Goal: Task Accomplishment & Management: Complete application form

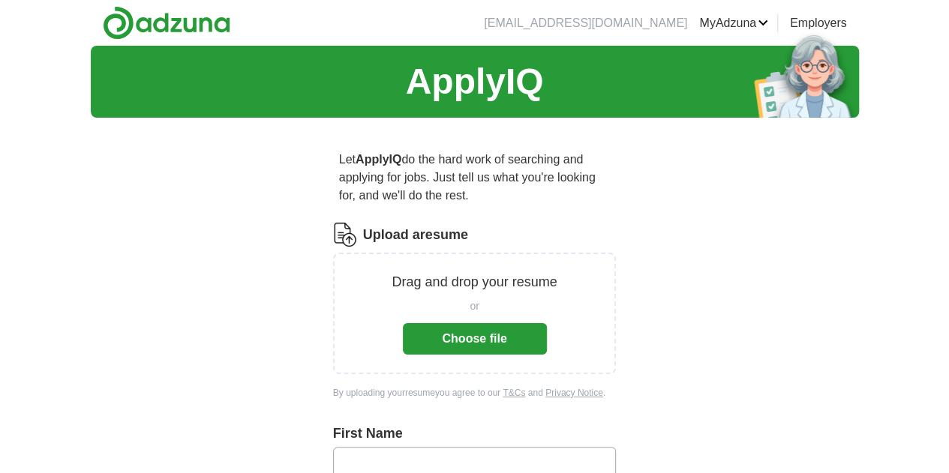
click at [446, 323] on button "Choose file" at bounding box center [475, 339] width 144 height 32
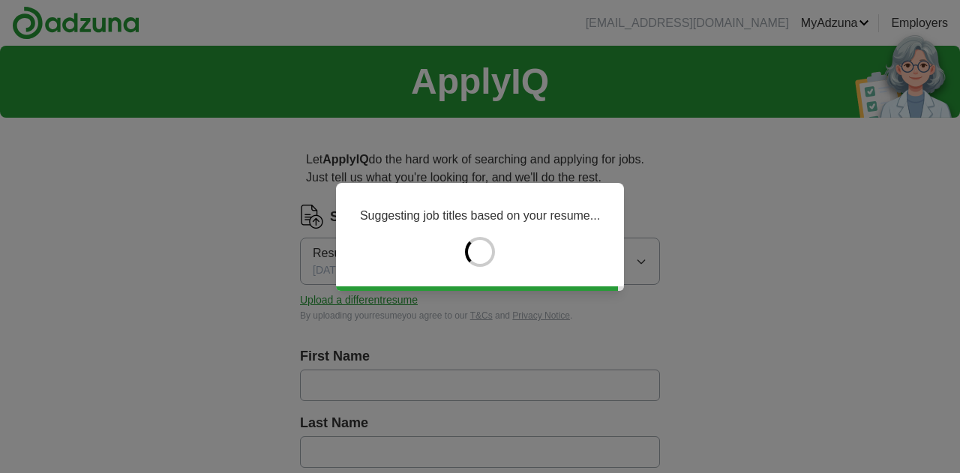
type input "********"
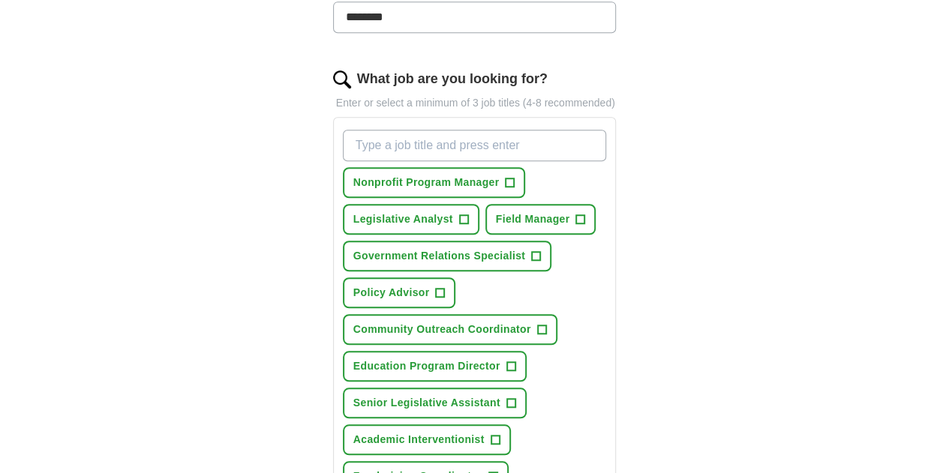
scroll to position [454, 0]
click at [506, 176] on span "+" at bounding box center [510, 182] width 9 height 12
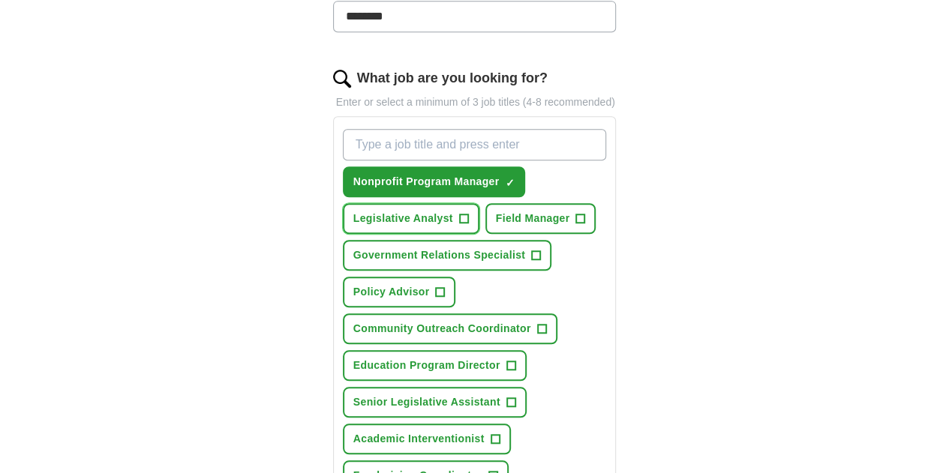
click at [468, 213] on span "+" at bounding box center [463, 219] width 9 height 12
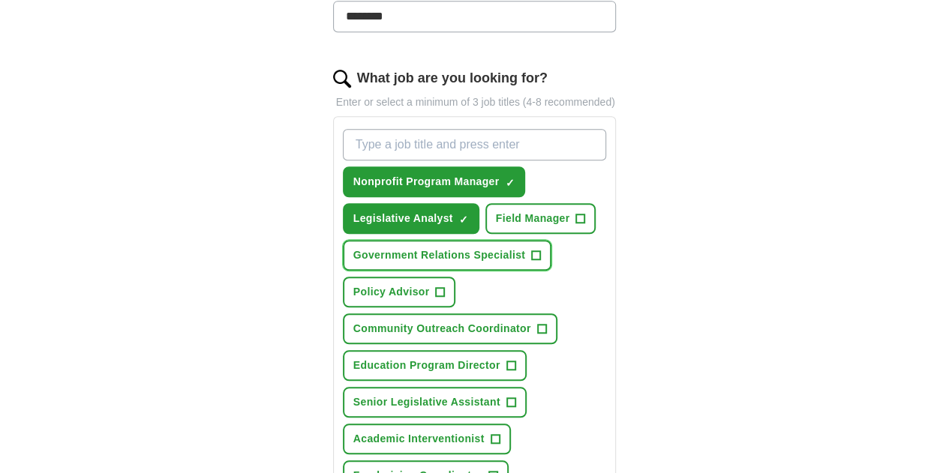
click at [541, 250] on span "+" at bounding box center [536, 256] width 9 height 12
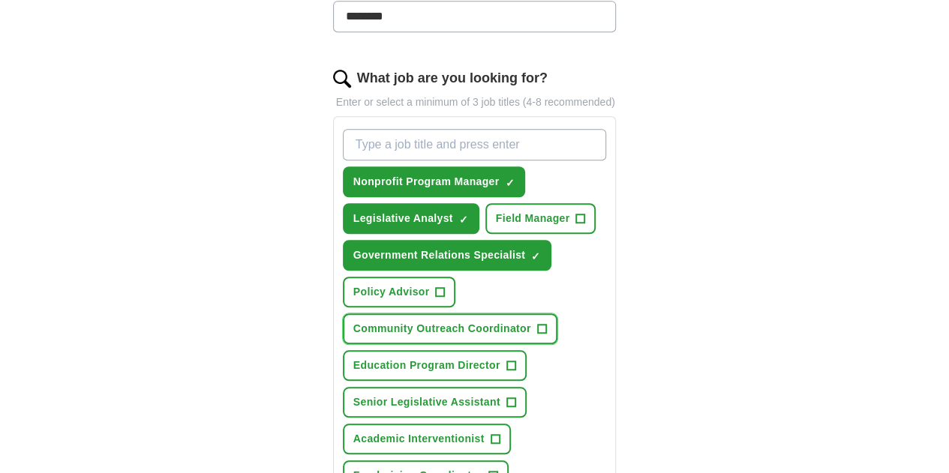
click at [546, 323] on span "+" at bounding box center [541, 329] width 9 height 12
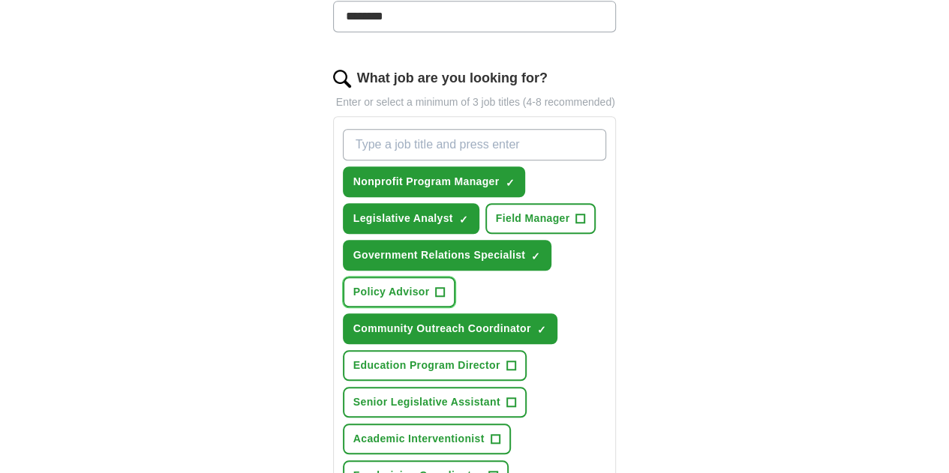
click at [436, 287] on span "+" at bounding box center [440, 293] width 9 height 12
click at [576, 213] on span "+" at bounding box center [580, 219] width 9 height 12
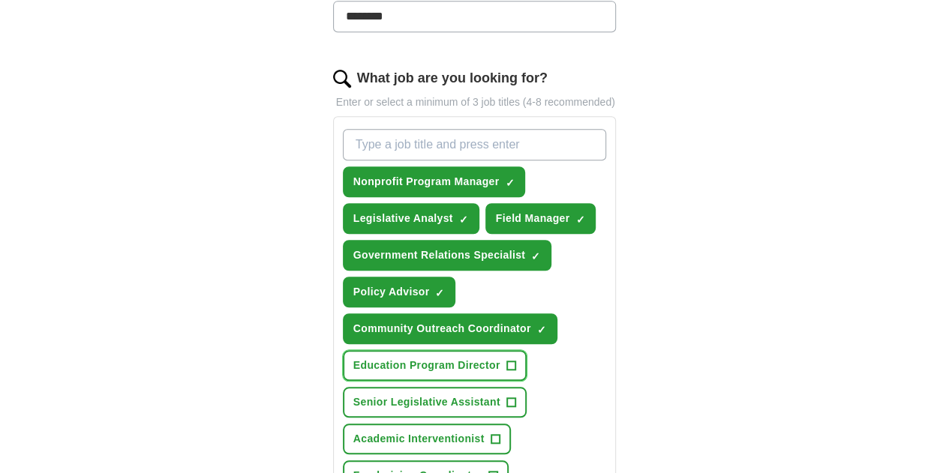
click at [506, 360] on span "+" at bounding box center [510, 366] width 9 height 12
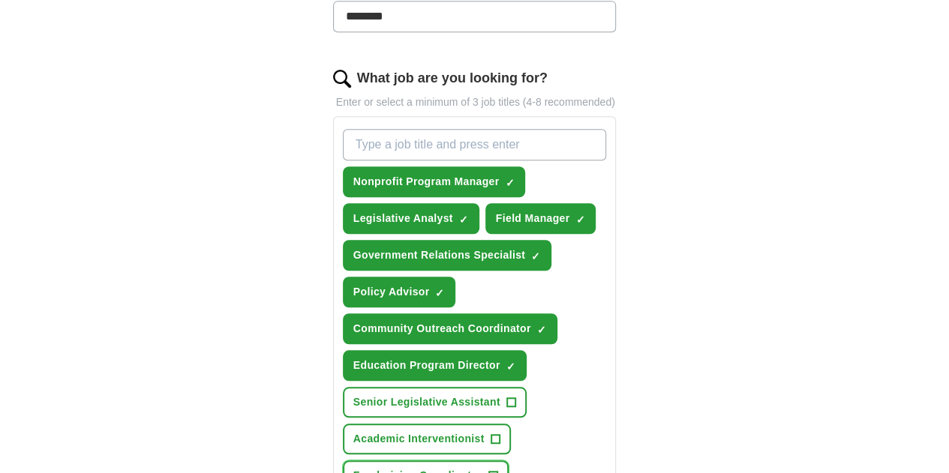
click at [488, 470] on span "+" at bounding box center [492, 476] width 9 height 12
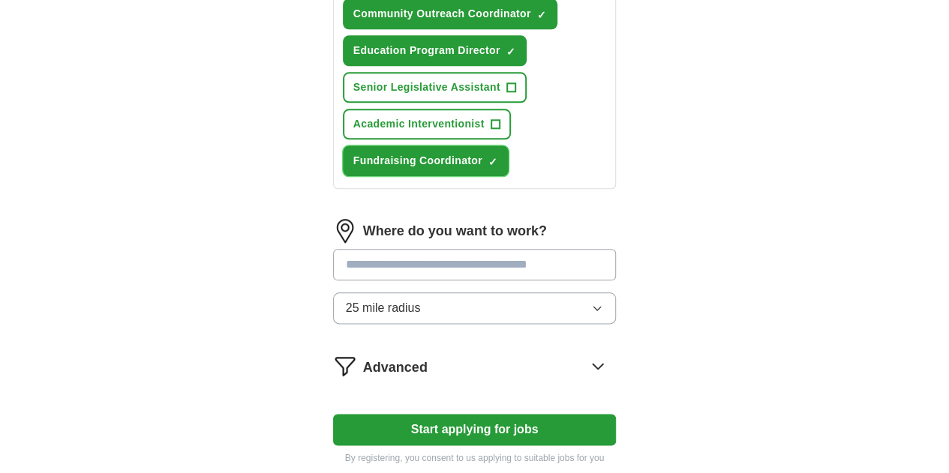
scroll to position [837, 0]
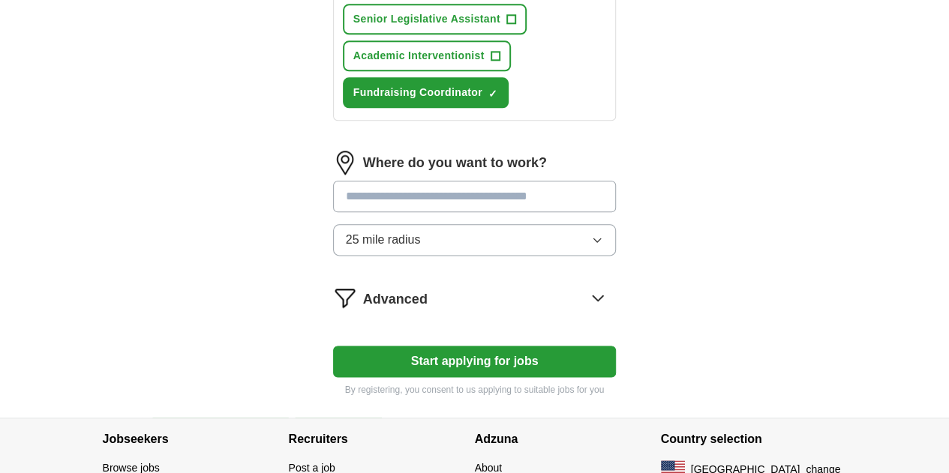
click at [448, 181] on input at bounding box center [475, 197] width 284 height 32
click at [479, 151] on div "Where do you want to work? 25 mile radius" at bounding box center [475, 209] width 284 height 117
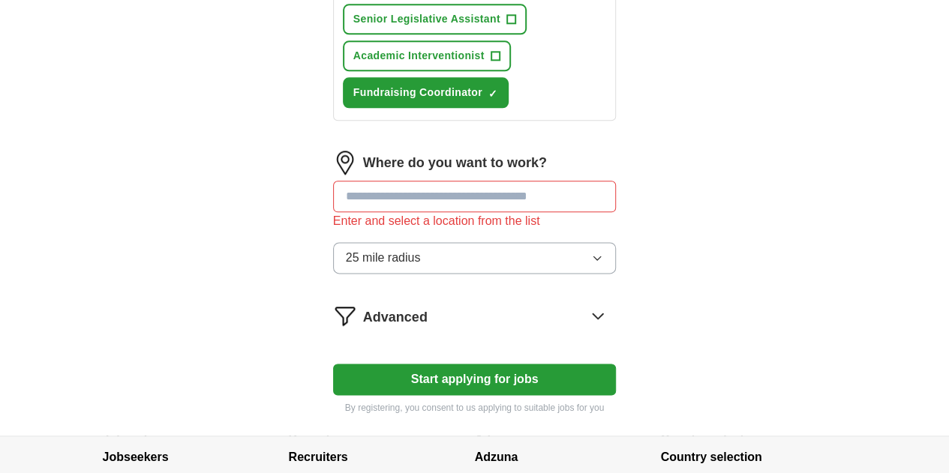
click at [489, 181] on input at bounding box center [475, 197] width 284 height 32
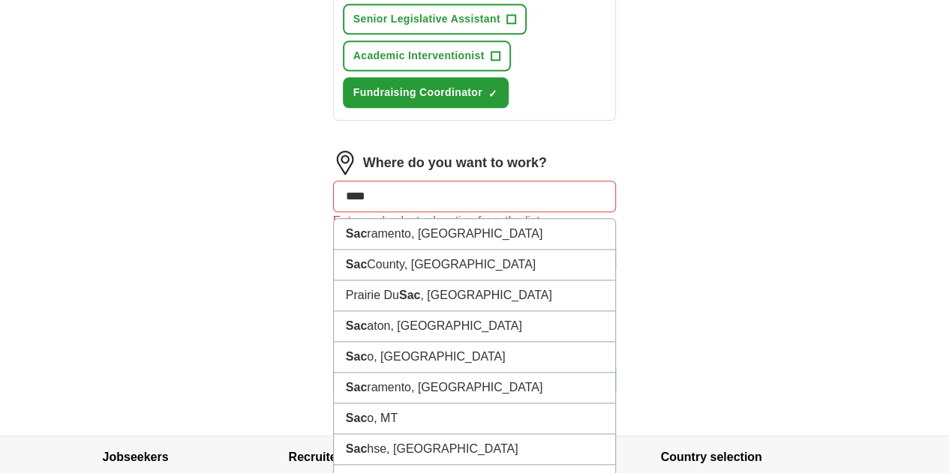
type input "*****"
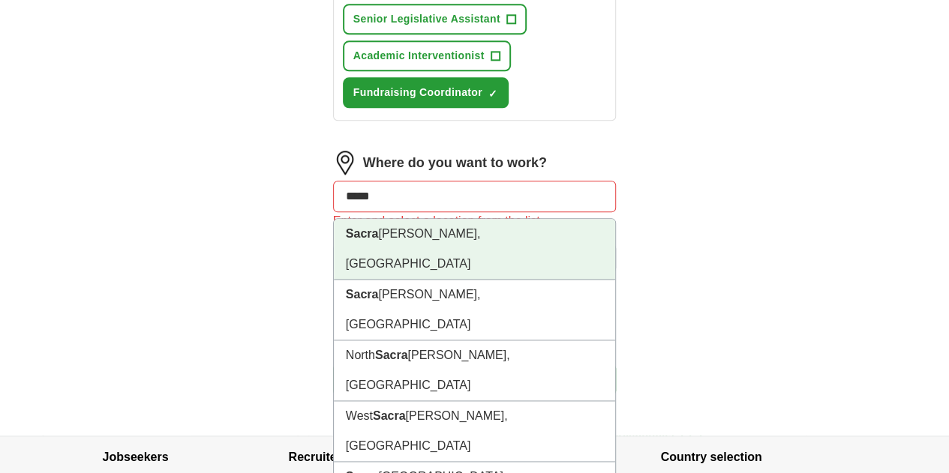
click at [457, 219] on li "Sacra [PERSON_NAME], [GEOGRAPHIC_DATA]" at bounding box center [475, 249] width 282 height 61
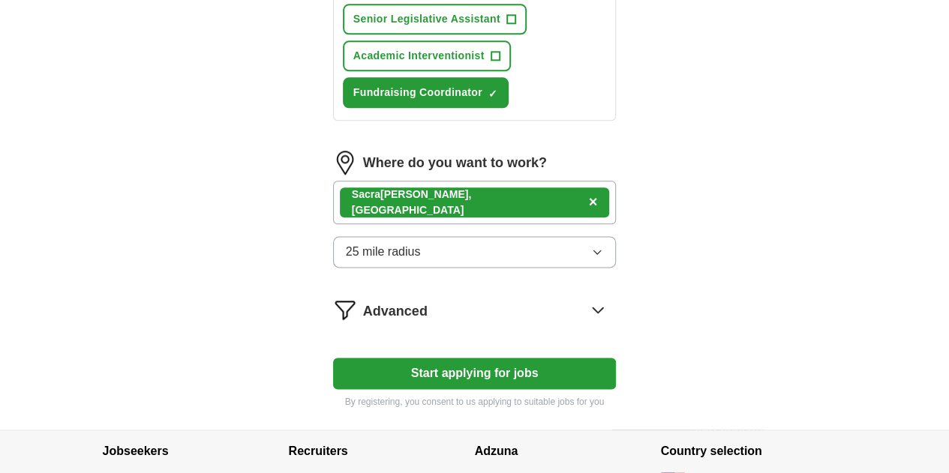
click at [497, 236] on button "25 mile radius" at bounding box center [475, 252] width 284 height 32
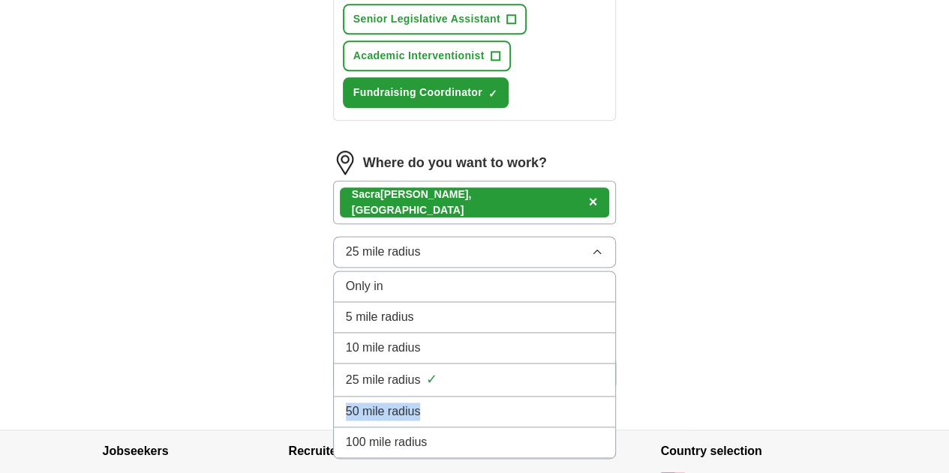
drag, startPoint x: 429, startPoint y: 292, endPoint x: 431, endPoint y: 305, distance: 13.6
click at [431, 305] on ul "Only in 5 mile radius 10 mile radius 25 mile radius ✓ 50 mile radius 100 mile r…" at bounding box center [475, 365] width 284 height 188
click at [431, 397] on li "50 mile radius" at bounding box center [475, 412] width 282 height 31
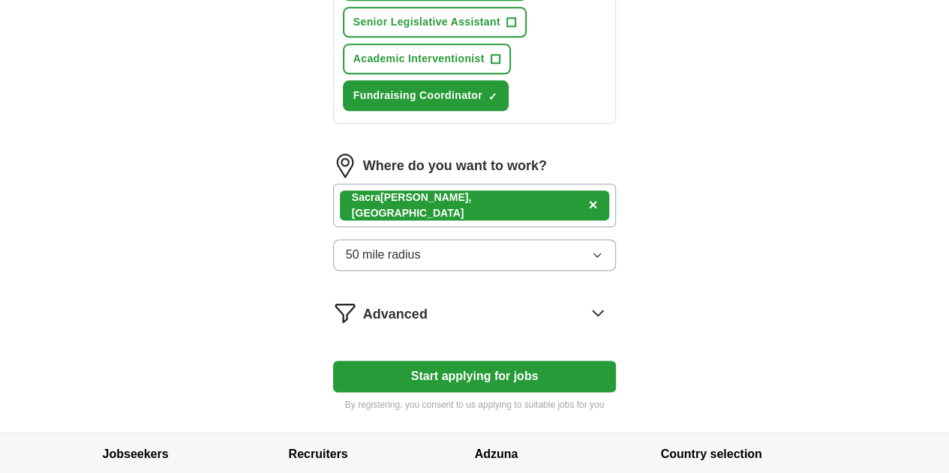
scroll to position [844, 0]
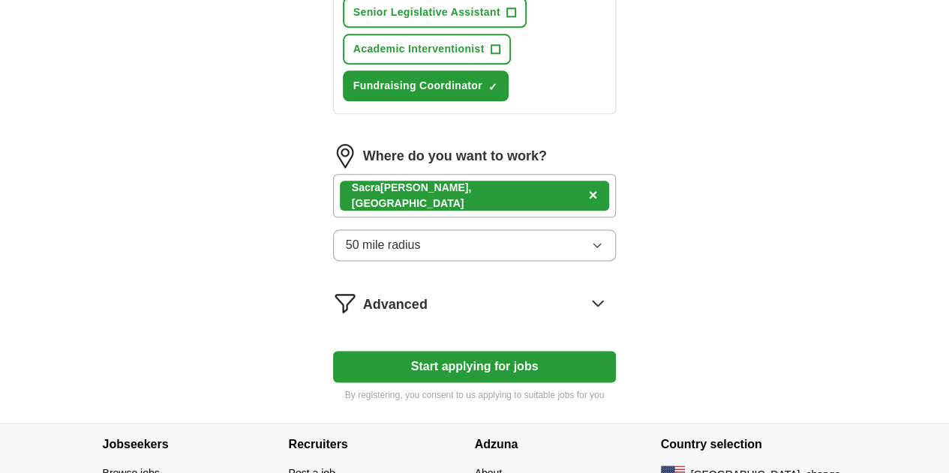
click at [382, 351] on button "Start applying for jobs" at bounding box center [475, 367] width 284 height 32
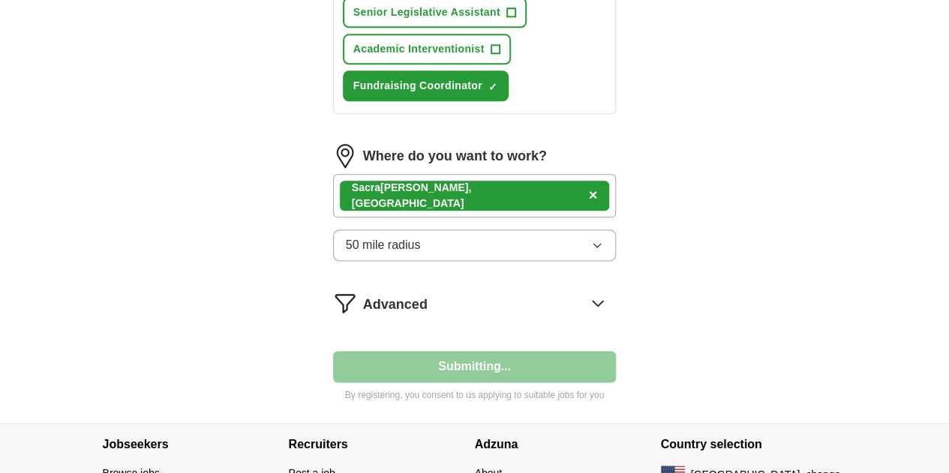
select select "**"
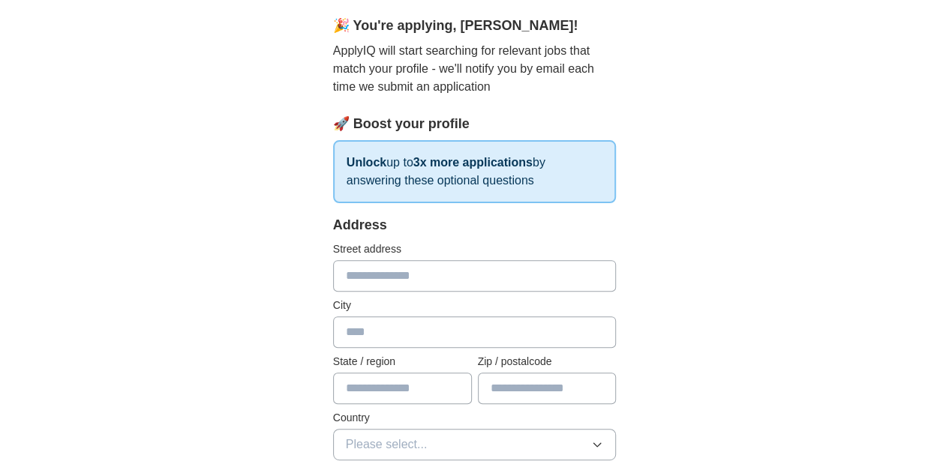
scroll to position [157, 0]
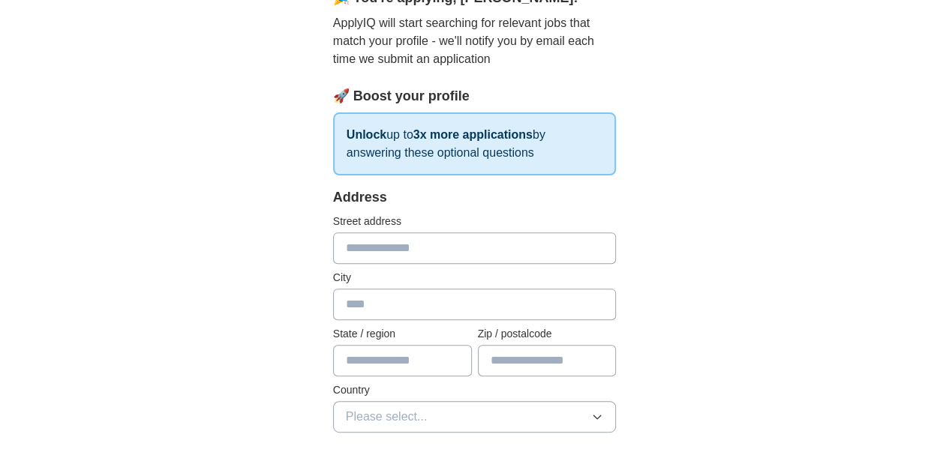
click at [432, 246] on input "text" at bounding box center [475, 249] width 284 height 32
type input "**********"
type input "**"
type input "*****"
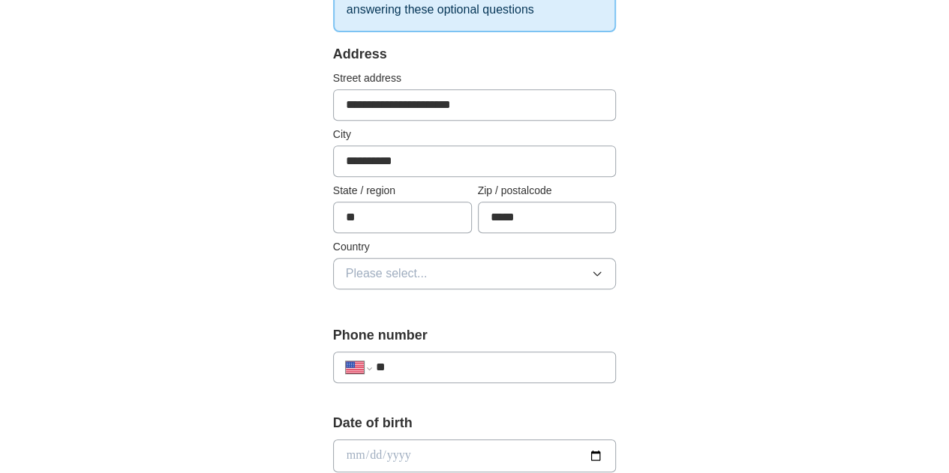
scroll to position [305, 0]
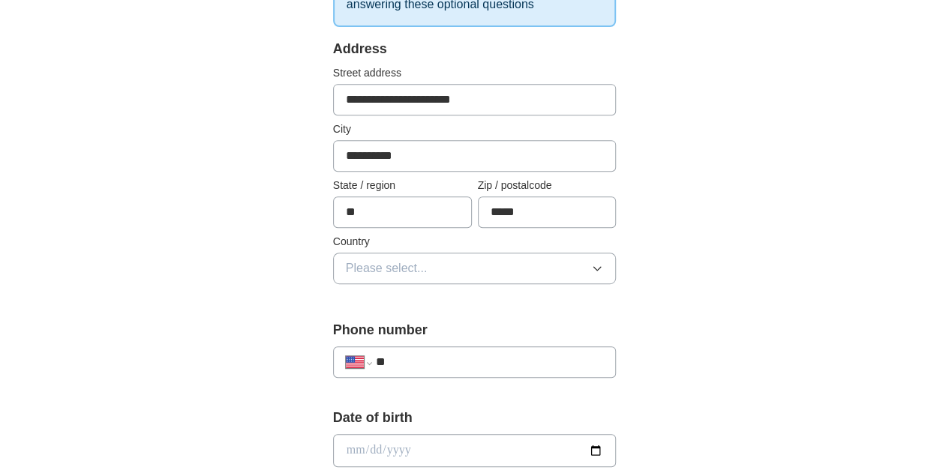
click at [426, 267] on button "Please select..." at bounding box center [475, 269] width 284 height 32
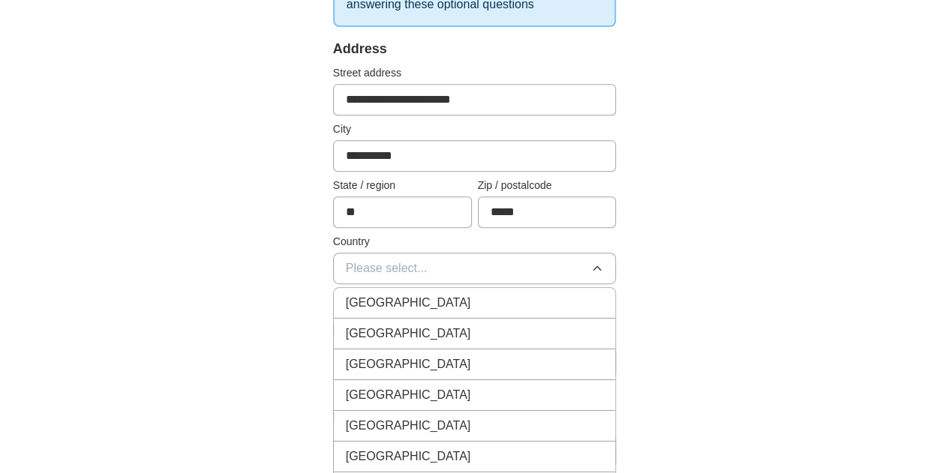
click at [400, 330] on div "[GEOGRAPHIC_DATA]" at bounding box center [475, 334] width 258 height 18
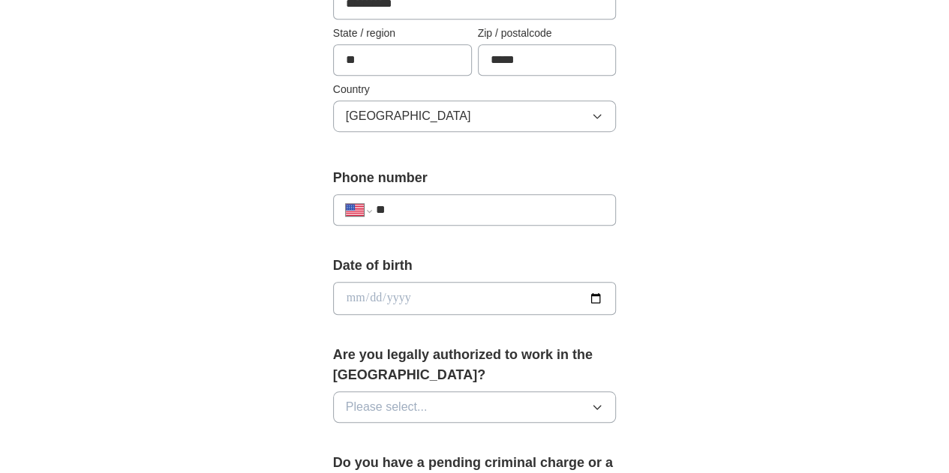
scroll to position [528, 0]
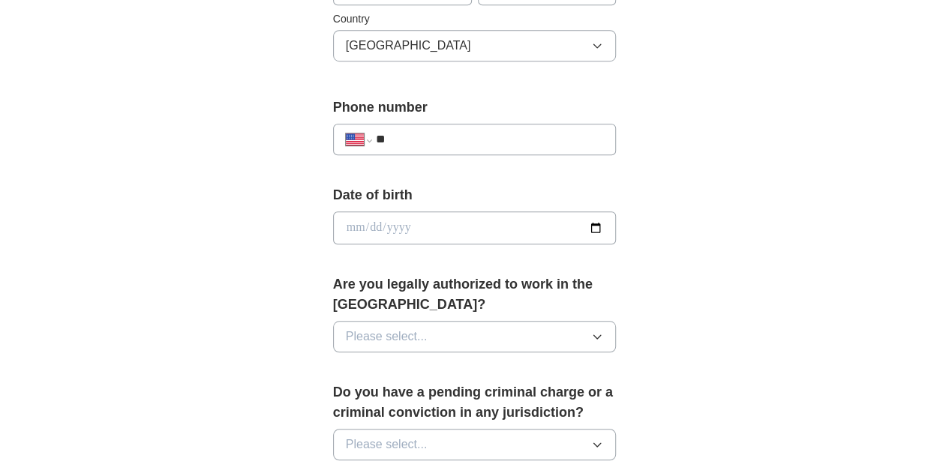
click at [413, 139] on input "**" at bounding box center [490, 140] width 228 height 18
type input "**********"
click at [617, 221] on input "date" at bounding box center [475, 228] width 284 height 33
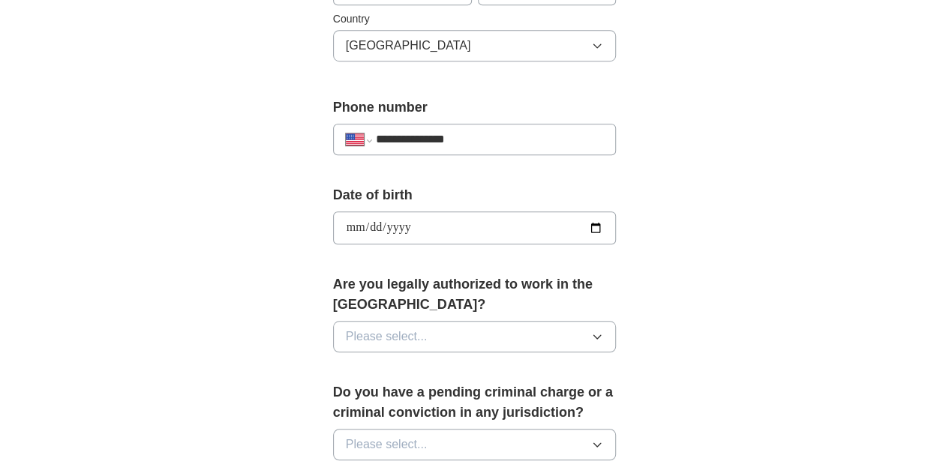
type input "**********"
click at [374, 328] on span "Please select..." at bounding box center [387, 337] width 82 height 18
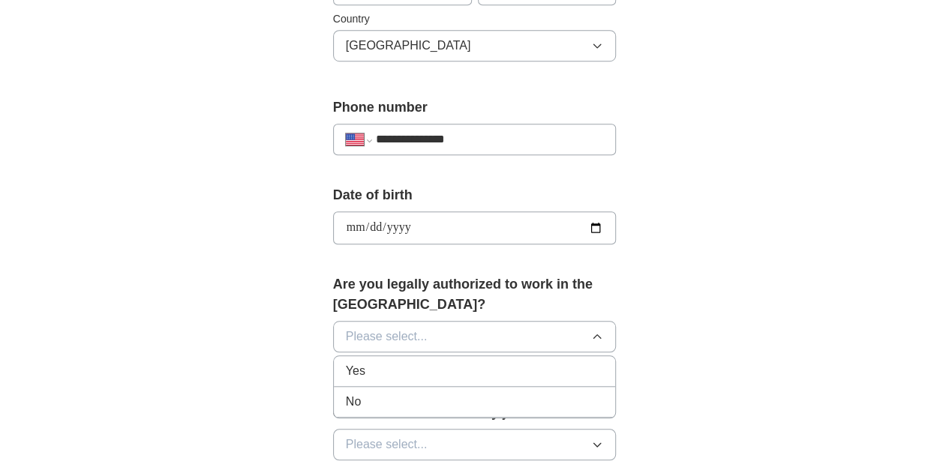
click at [352, 356] on li "Yes" at bounding box center [475, 371] width 282 height 31
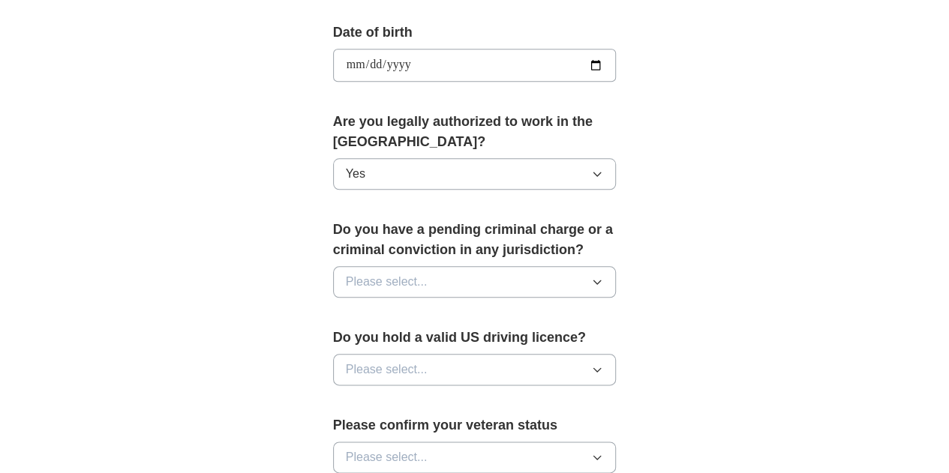
scroll to position [704, 0]
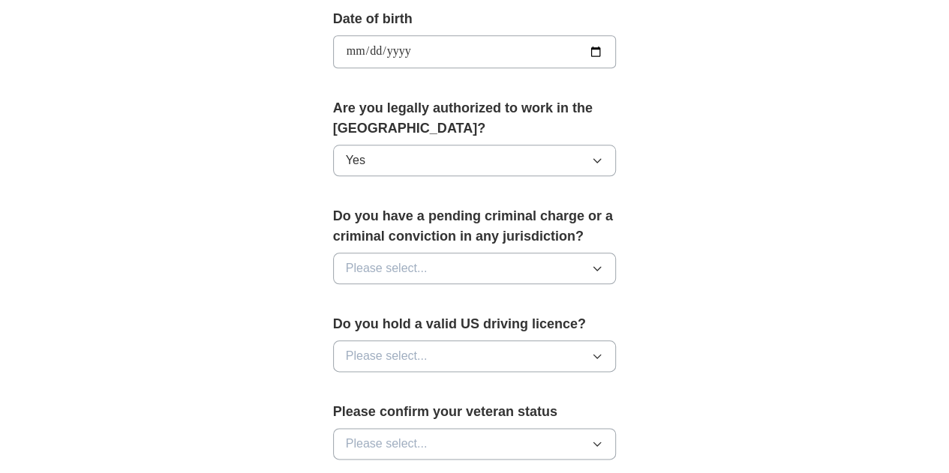
click at [374, 260] on span "Please select..." at bounding box center [387, 269] width 82 height 18
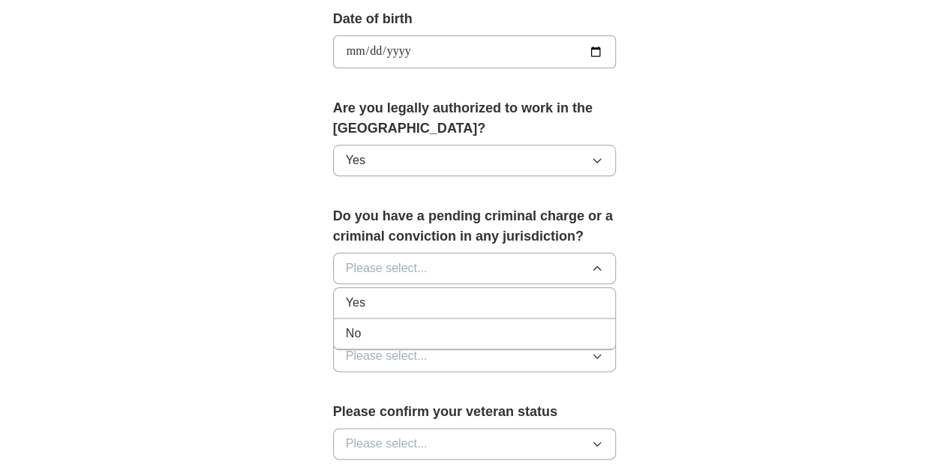
click at [353, 325] on div "No" at bounding box center [475, 334] width 258 height 18
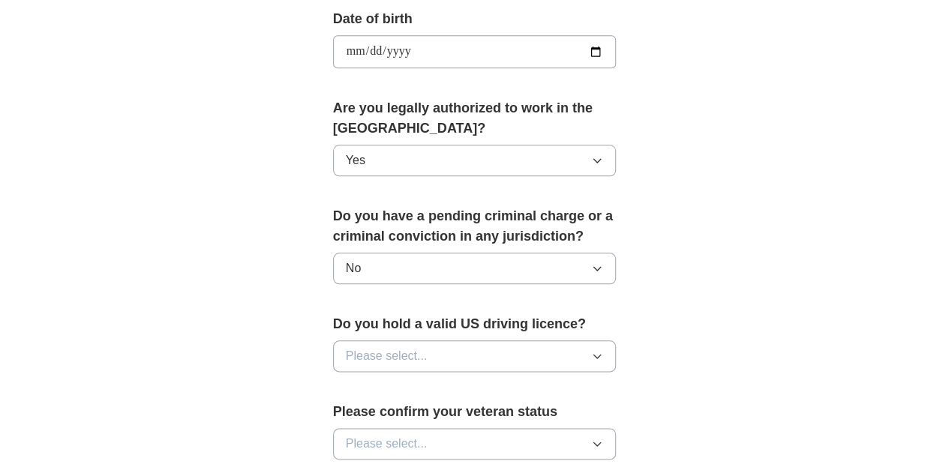
click at [367, 347] on span "Please select..." at bounding box center [387, 356] width 82 height 18
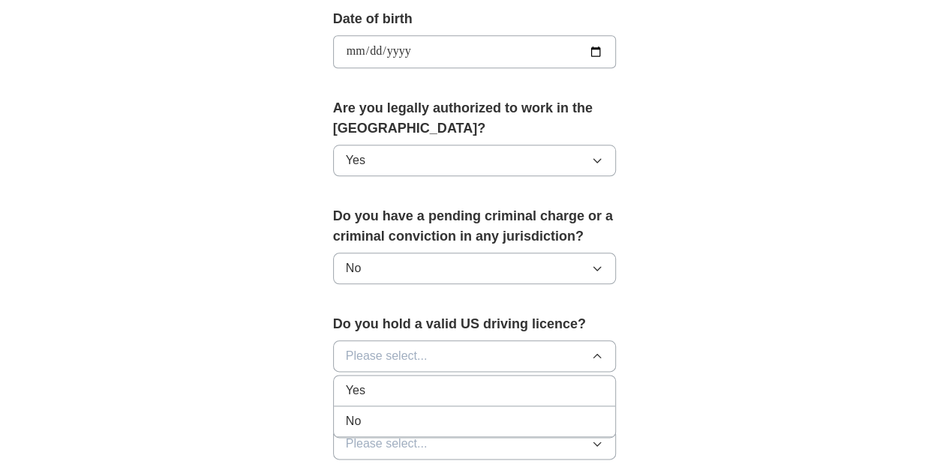
click at [362, 413] on div "No" at bounding box center [475, 422] width 258 height 18
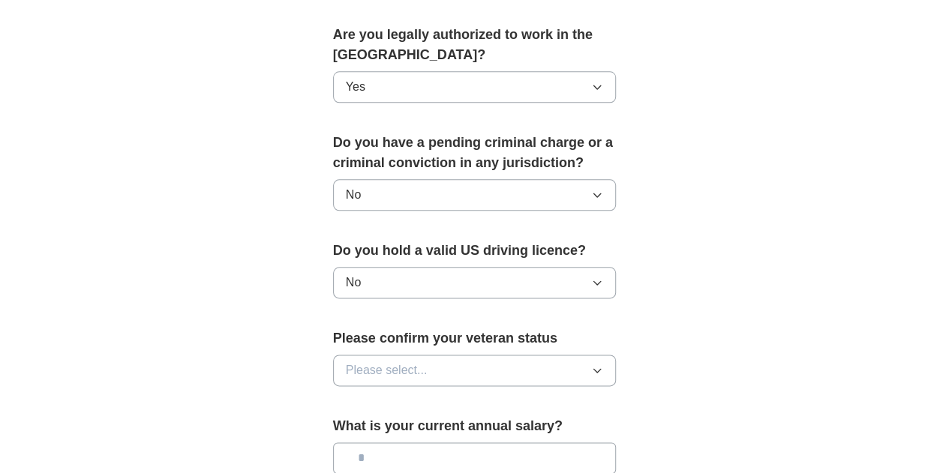
scroll to position [788, 0]
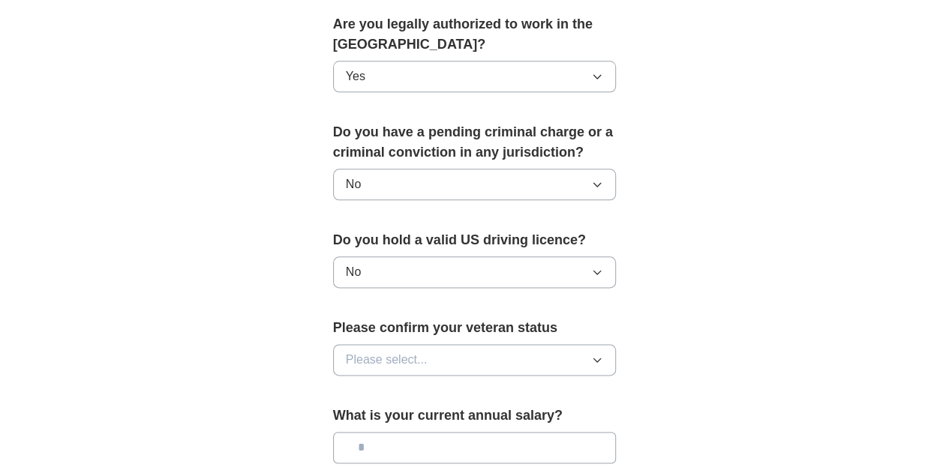
click at [379, 257] on button "No" at bounding box center [475, 273] width 284 height 32
click at [357, 298] on div "Yes" at bounding box center [475, 307] width 258 height 18
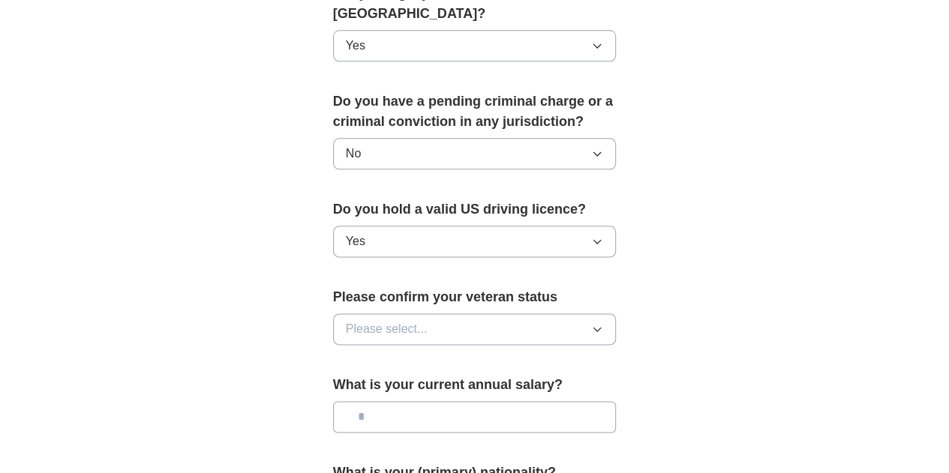
scroll to position [827, 0]
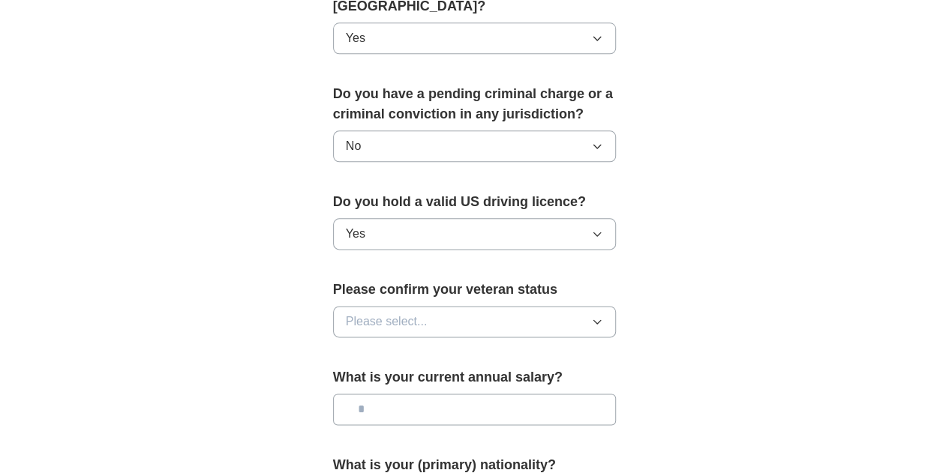
click at [344, 306] on button "Please select..." at bounding box center [475, 322] width 284 height 32
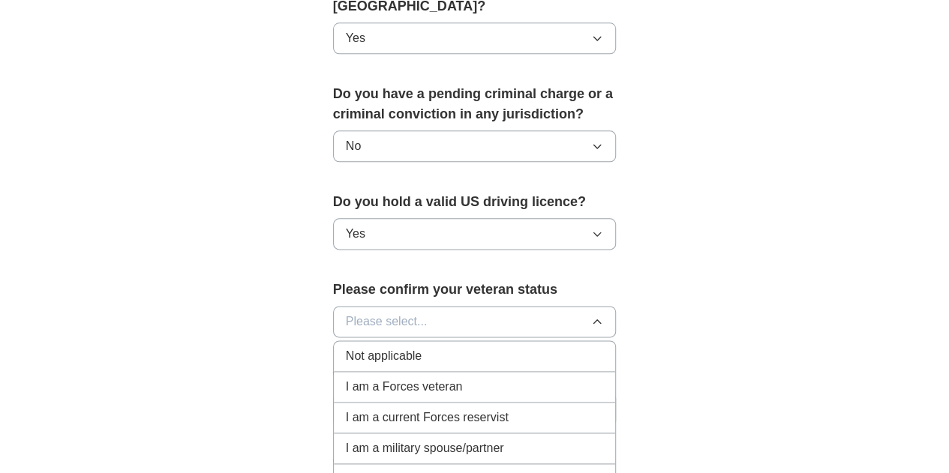
click at [346, 347] on span "Not applicable" at bounding box center [384, 356] width 76 height 18
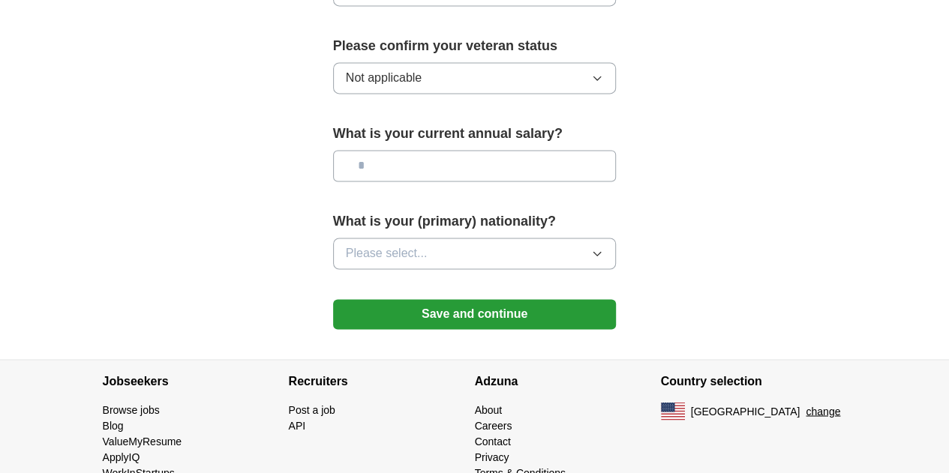
scroll to position [1074, 0]
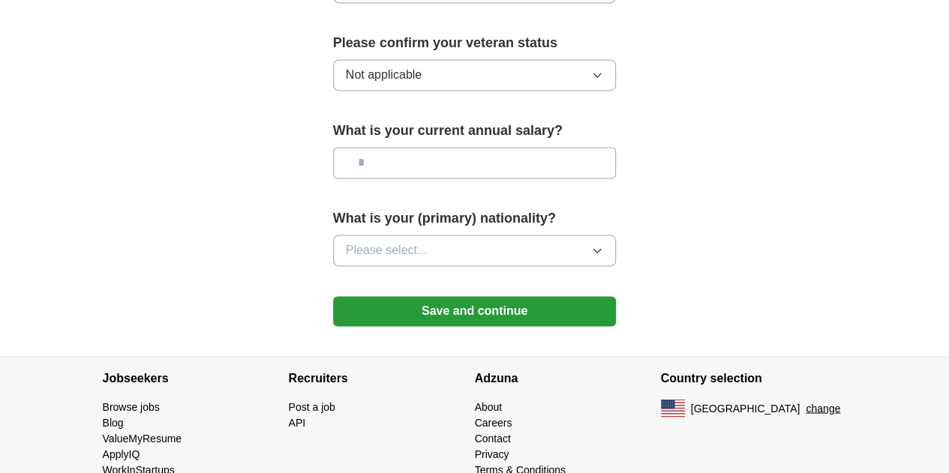
click at [371, 147] on input "text" at bounding box center [475, 163] width 284 height 32
type input "*******"
click at [420, 235] on button "Please select..." at bounding box center [475, 251] width 284 height 32
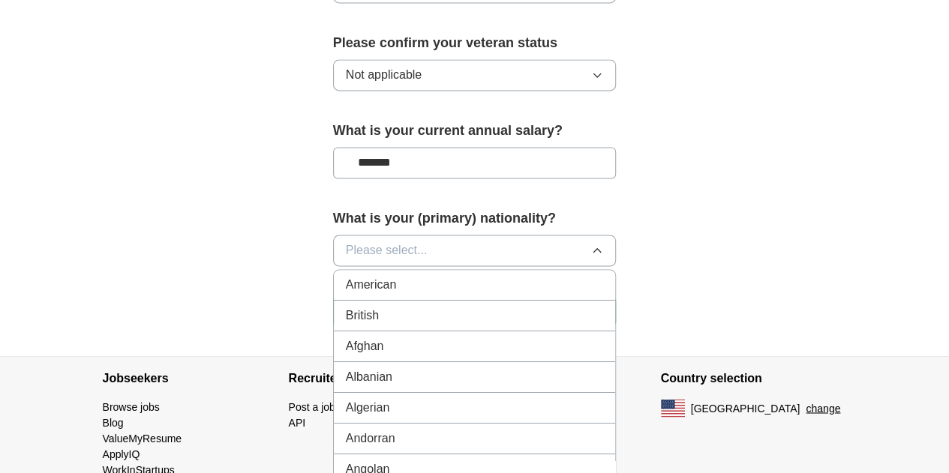
click at [407, 276] on div "American" at bounding box center [475, 285] width 258 height 18
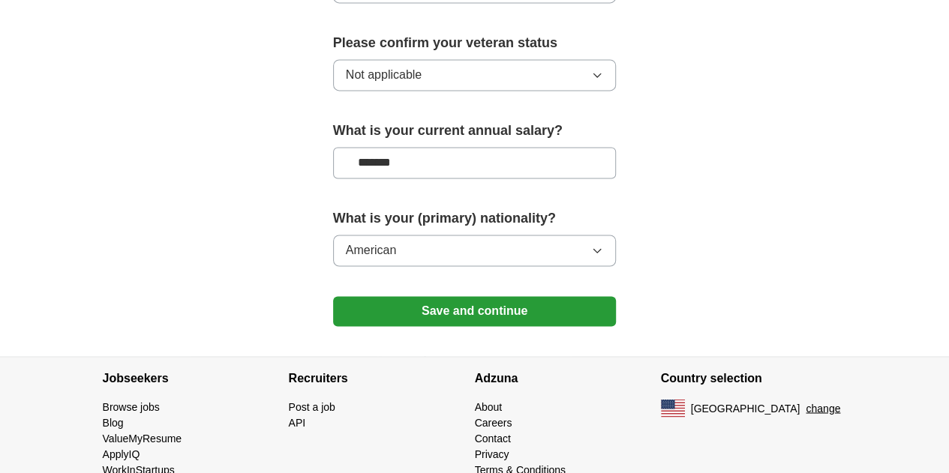
click at [409, 296] on button "Save and continue" at bounding box center [475, 311] width 284 height 30
